Goal: Learn about a topic

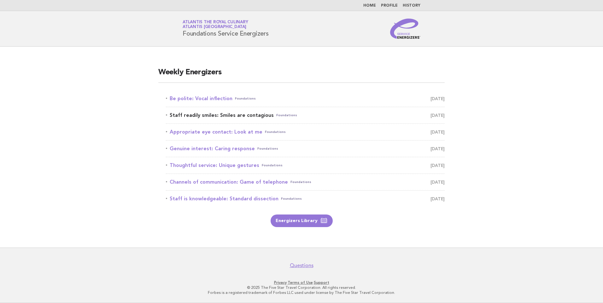
click at [276, 116] on span "Foundations" at bounding box center [286, 115] width 21 height 9
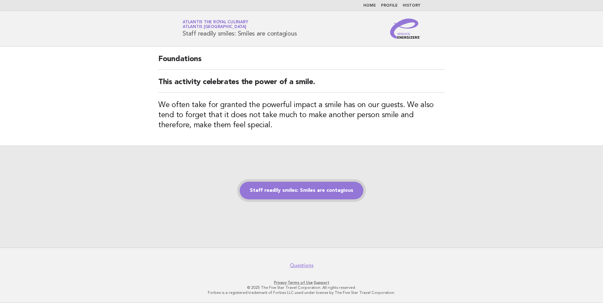
click at [287, 192] on link "Staff readily smiles: Smiles are contagious" at bounding box center [302, 191] width 124 height 18
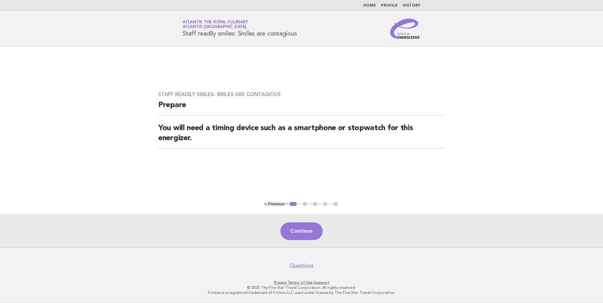
click at [277, 202] on button "< Previous" at bounding box center [274, 204] width 20 height 5
click at [267, 204] on button "< Previous" at bounding box center [274, 204] width 20 height 5
click at [292, 204] on button "1" at bounding box center [293, 204] width 9 height 6
click at [305, 228] on button "Continue" at bounding box center [301, 232] width 42 height 18
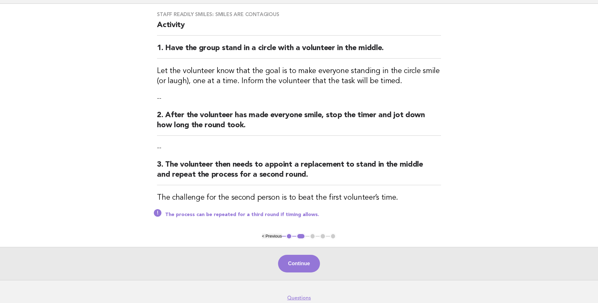
scroll to position [32, 0]
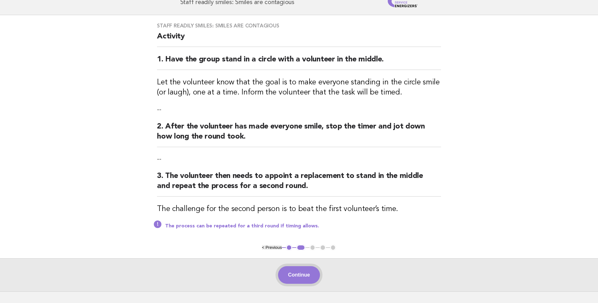
click at [304, 271] on button "Continue" at bounding box center [299, 275] width 42 height 18
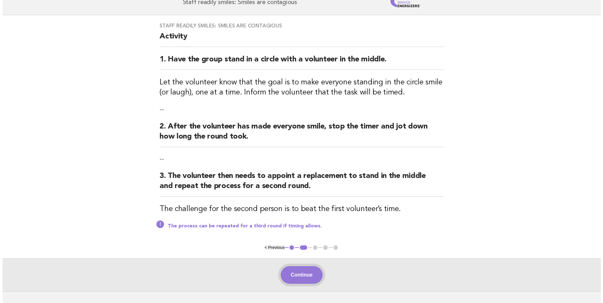
scroll to position [0, 0]
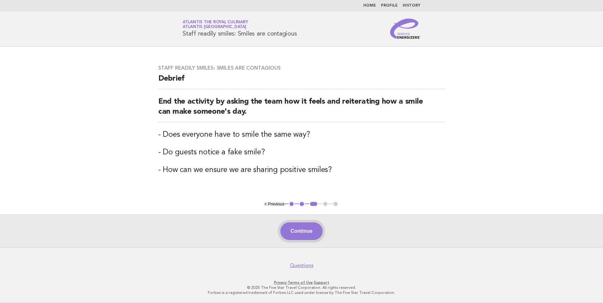
click at [302, 236] on button "Continue" at bounding box center [301, 232] width 42 height 18
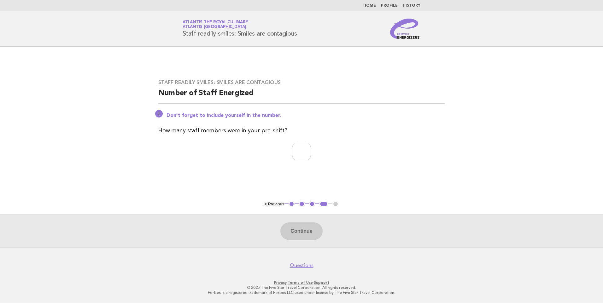
click at [305, 234] on div "Continue" at bounding box center [301, 231] width 603 height 33
click at [335, 204] on ul "< Previous 1 2 3 4 5" at bounding box center [301, 204] width 74 height 6
